Goal: Transaction & Acquisition: Register for event/course

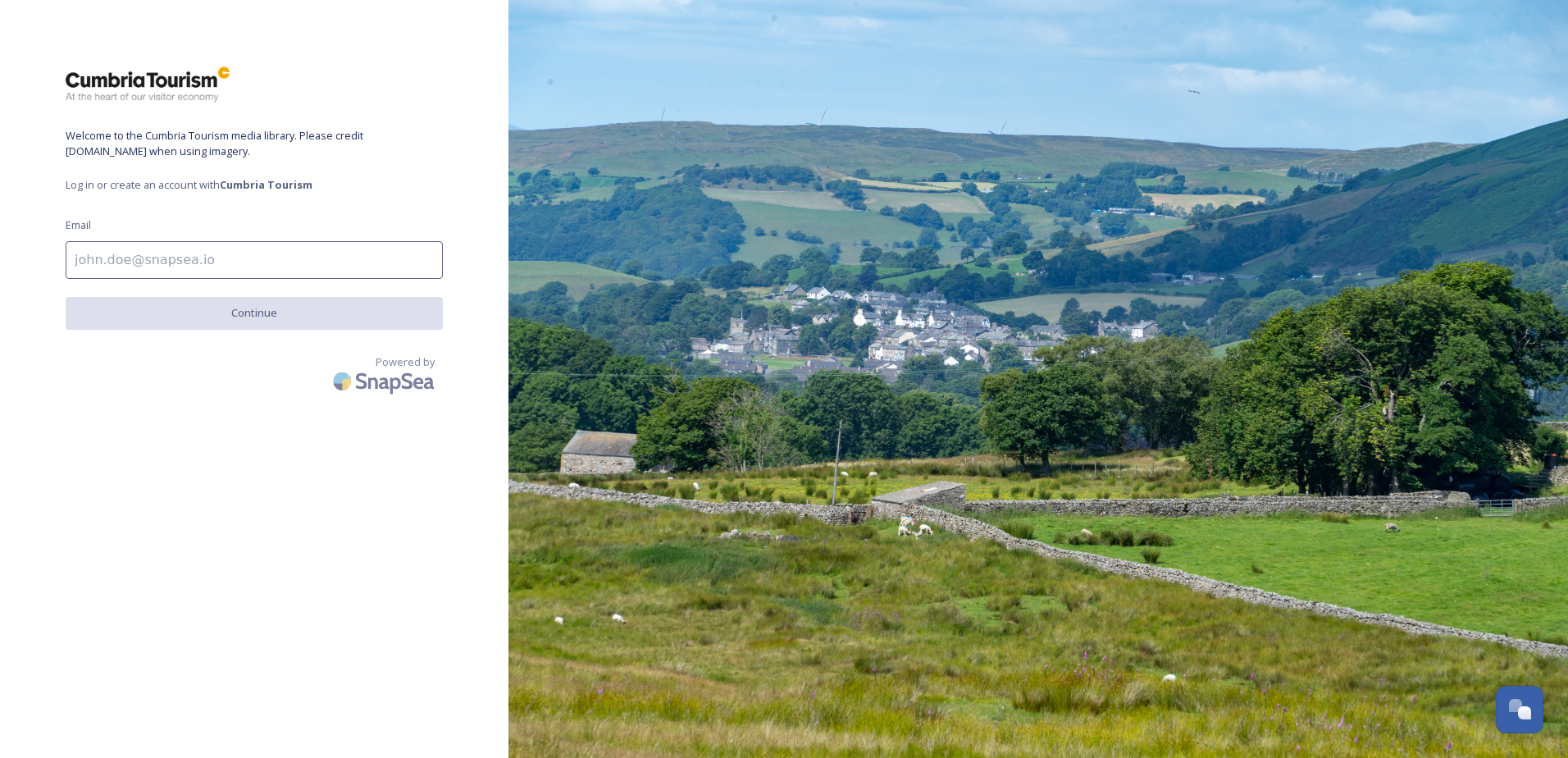
click at [81, 260] on input at bounding box center [254, 260] width 377 height 38
type input "[PERSON_NAME][EMAIL_ADDRESS][DOMAIN_NAME]"
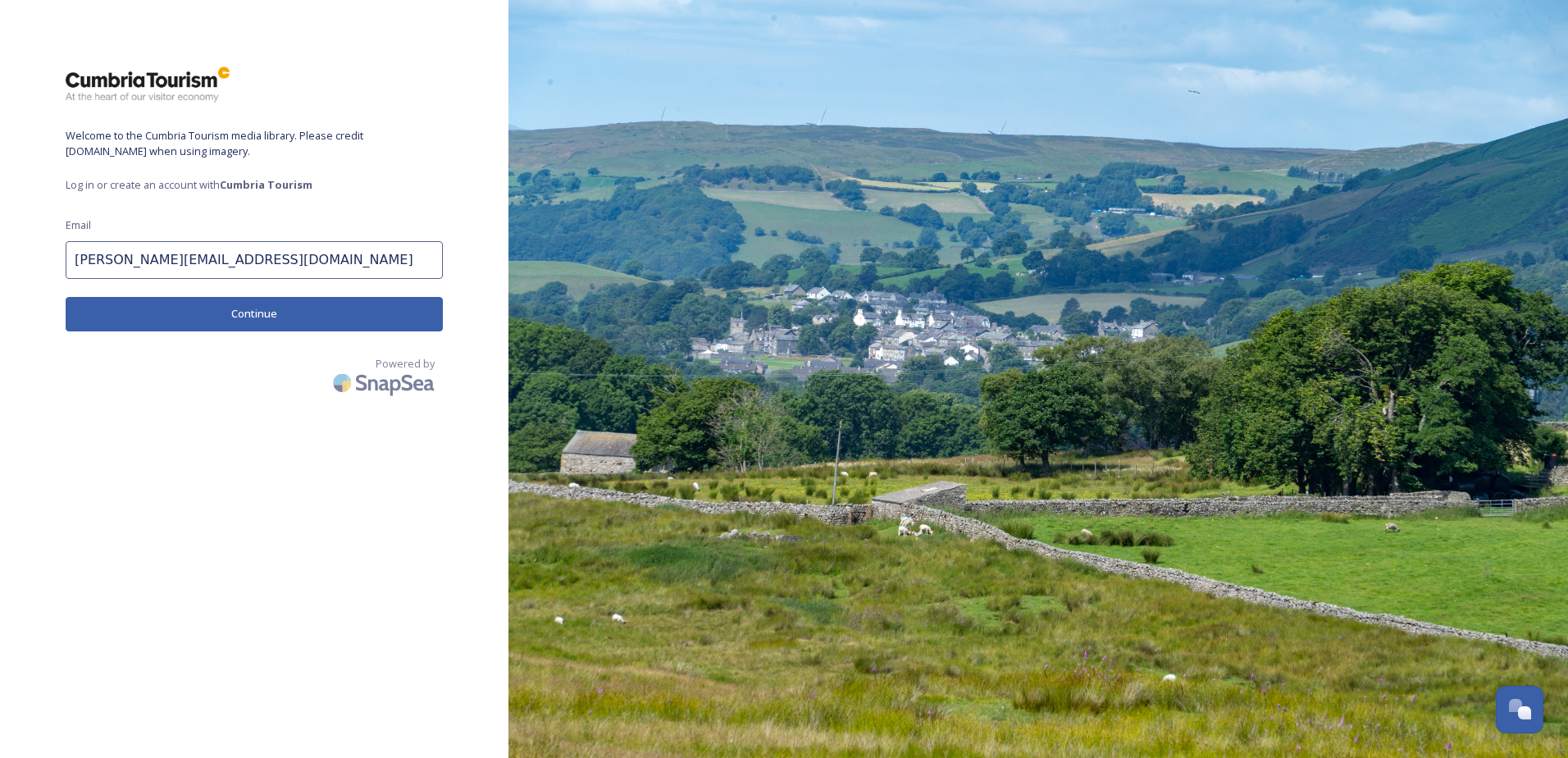
click at [238, 309] on button "Continue" at bounding box center [254, 314] width 377 height 34
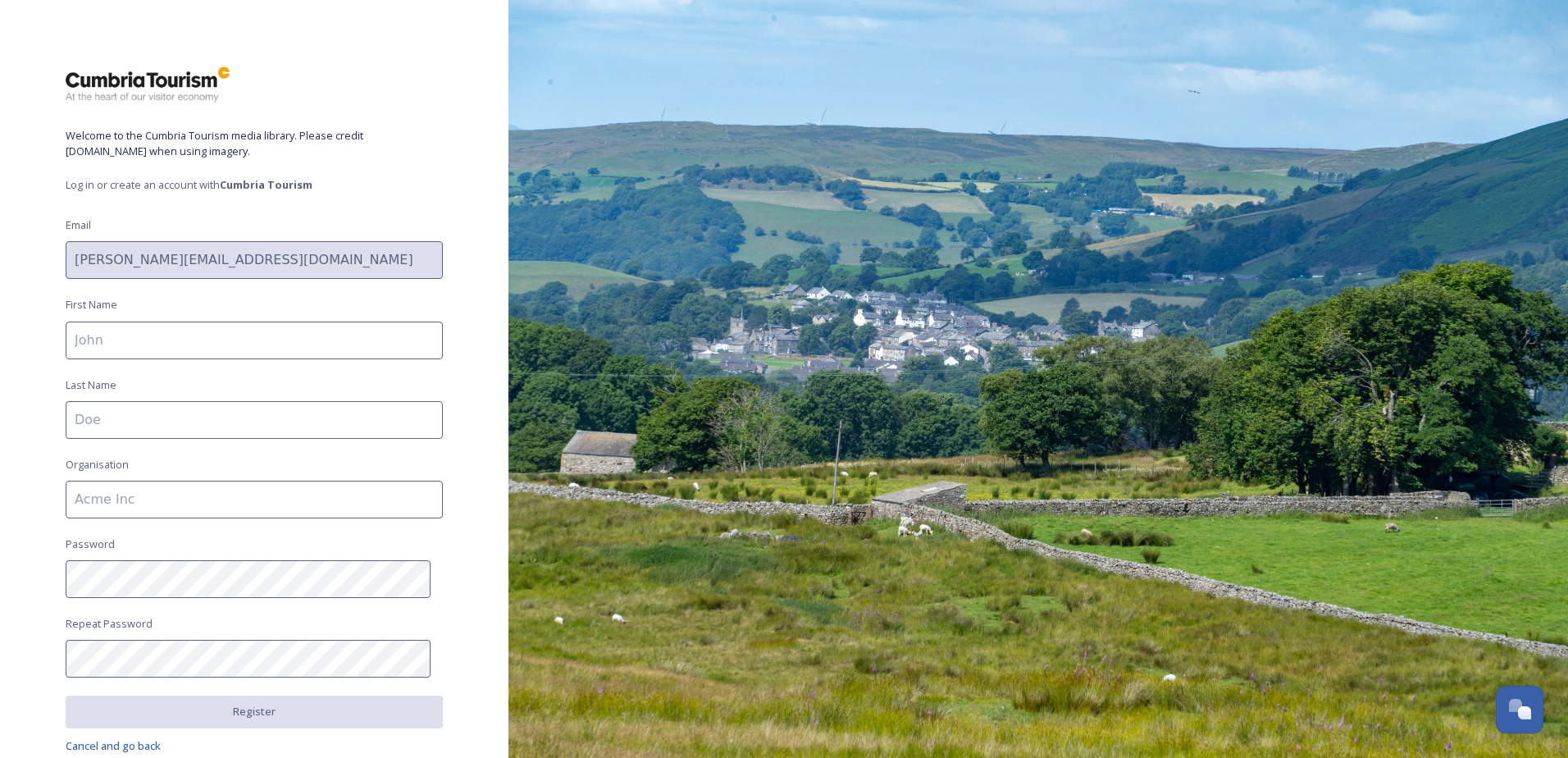
click at [119, 337] on input at bounding box center [254, 340] width 377 height 38
type input "[PERSON_NAME]"
type input "Windermere Aquatic ltd"
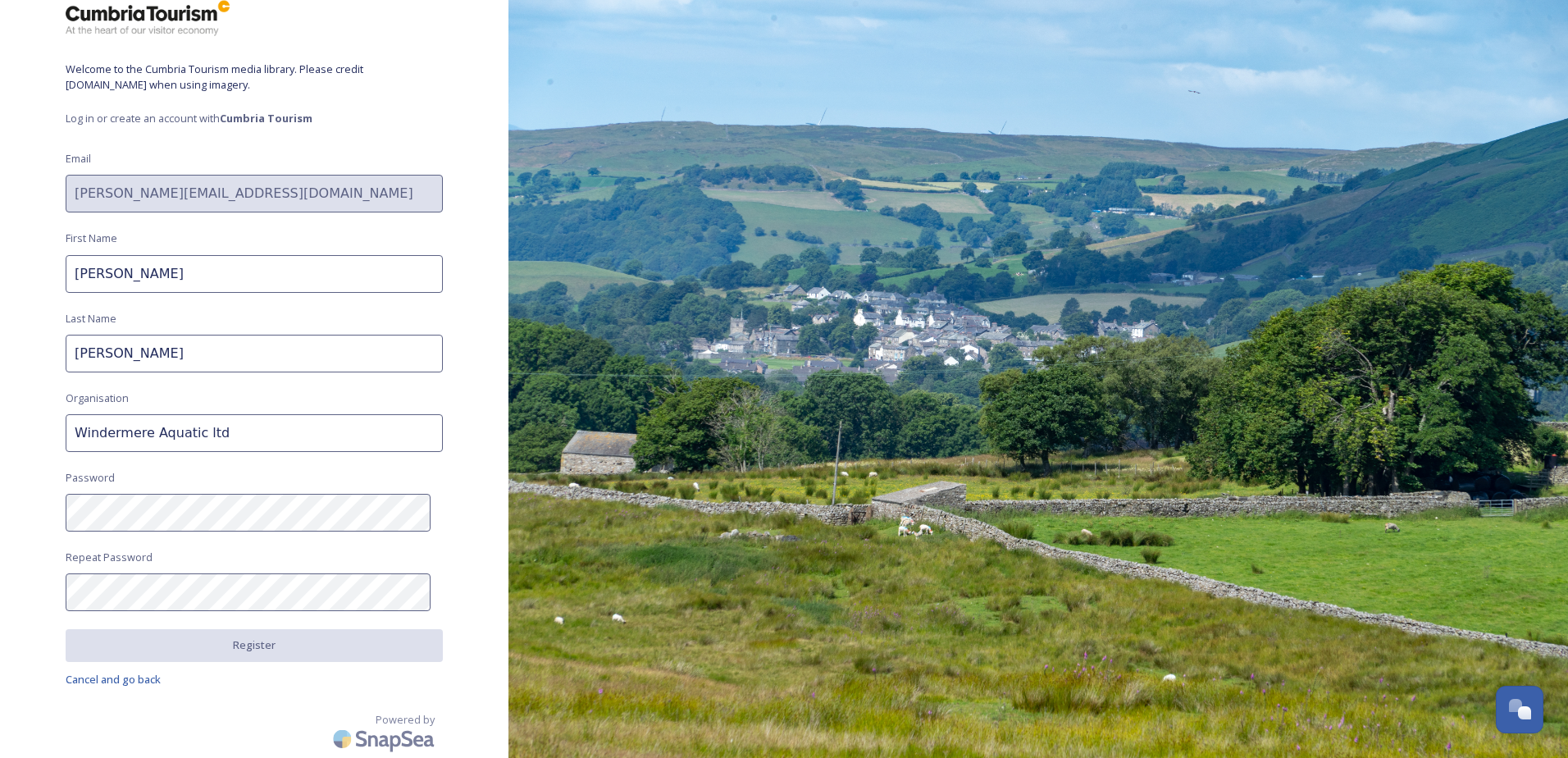
type input "[PERSON_NAME]"
click at [175, 121] on span "Log in or create an account with Cumbria Tourism" at bounding box center [254, 118] width 377 height 16
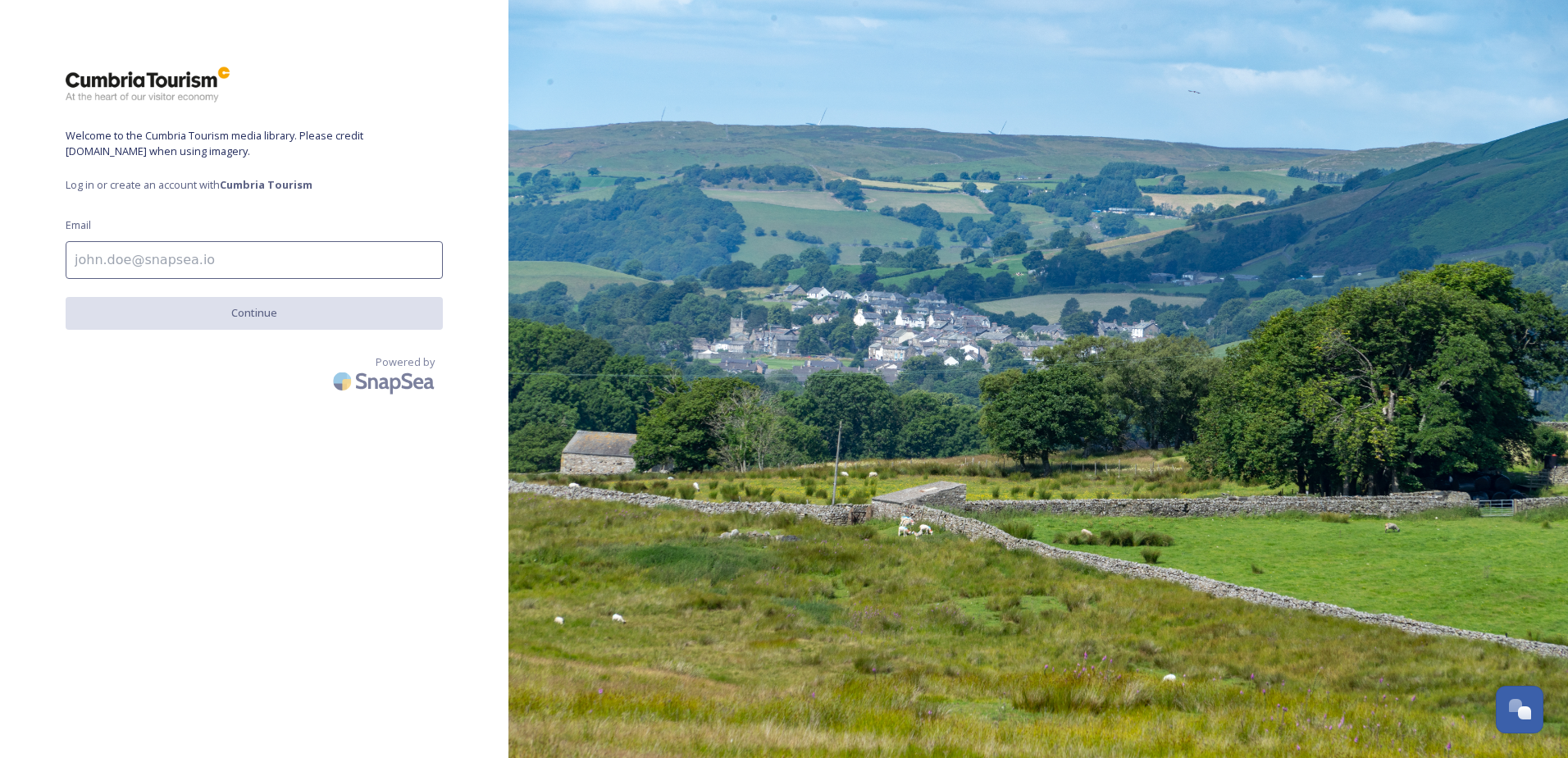
click at [101, 262] on input at bounding box center [254, 260] width 377 height 38
type input "[PERSON_NAME][EMAIL_ADDRESS][DOMAIN_NAME]"
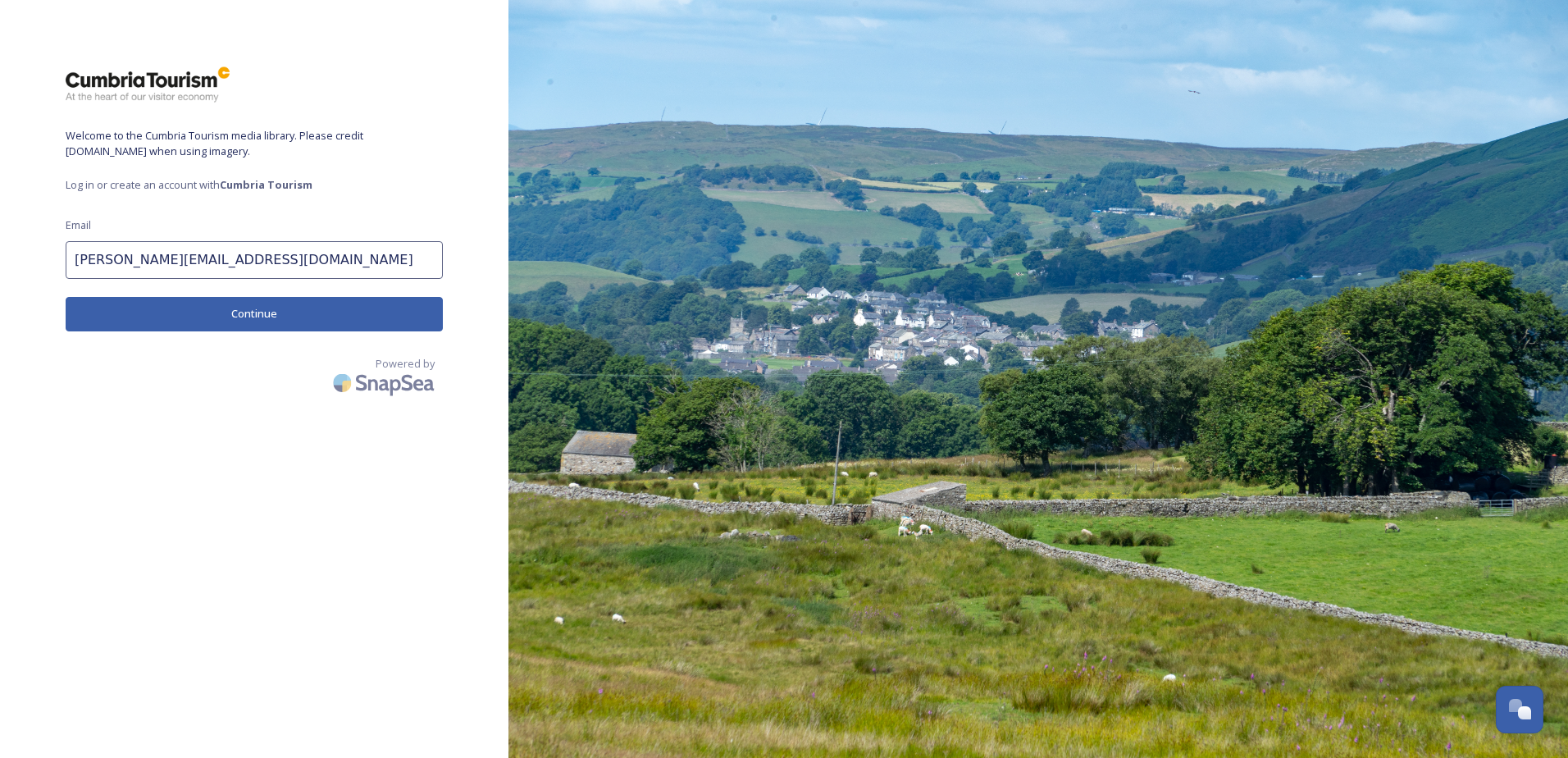
click at [185, 315] on button "Continue" at bounding box center [254, 314] width 377 height 34
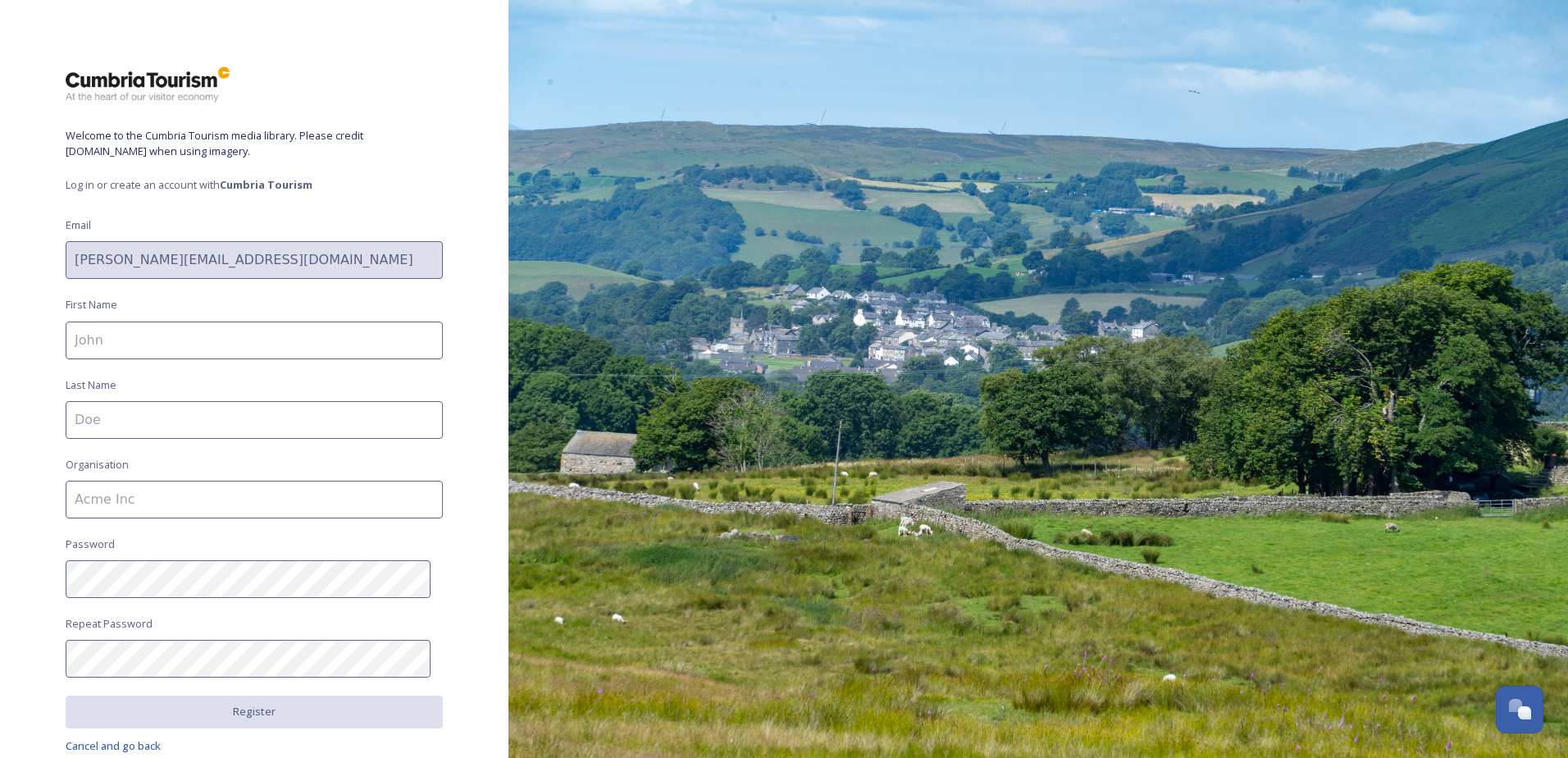
click at [90, 345] on input at bounding box center [254, 340] width 377 height 38
type input "[PERSON_NAME]"
type input "Windermere Aquatic ltd"
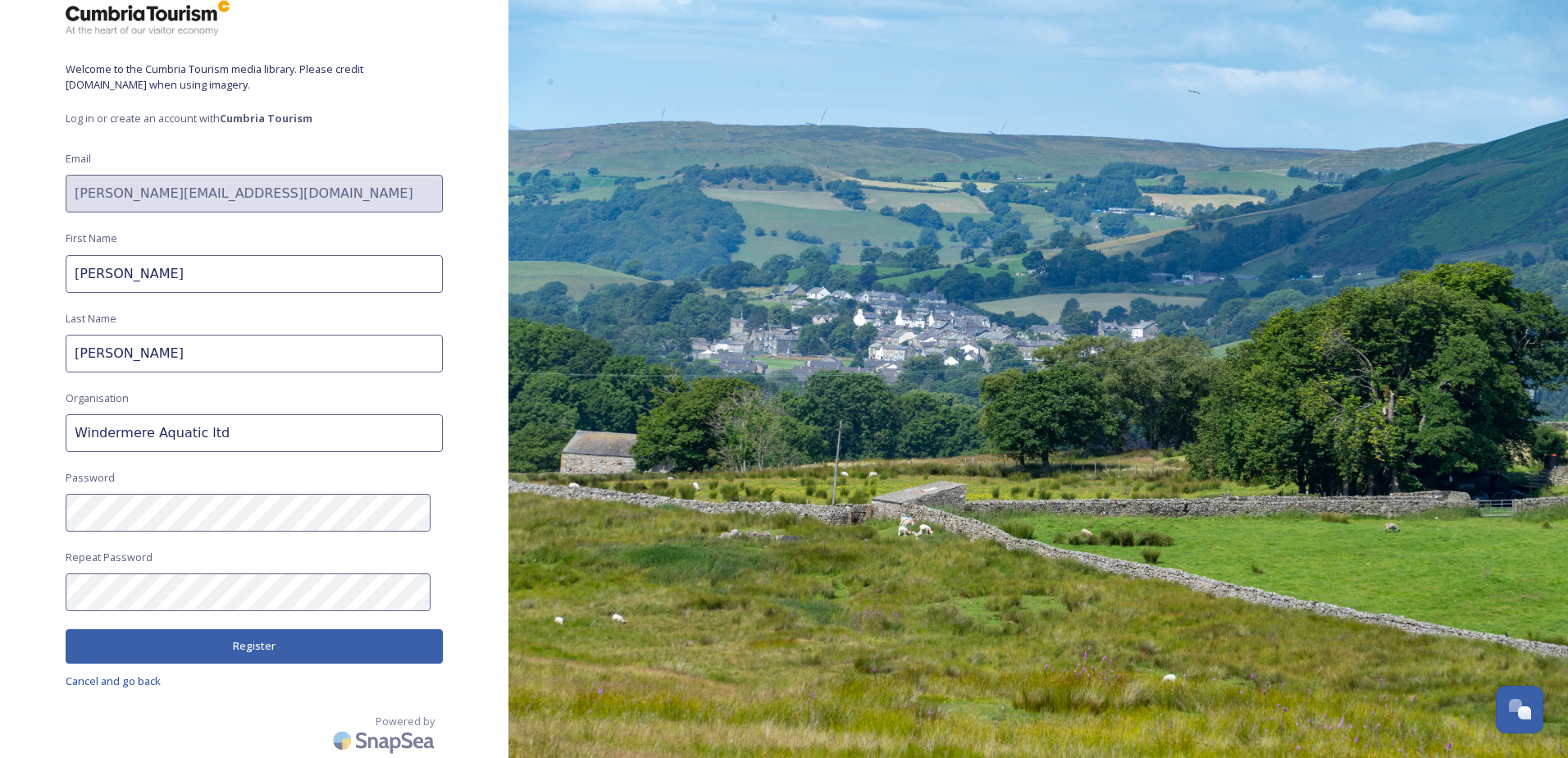
click at [199, 649] on button "Register" at bounding box center [254, 646] width 377 height 34
